Goal: Transaction & Acquisition: Obtain resource

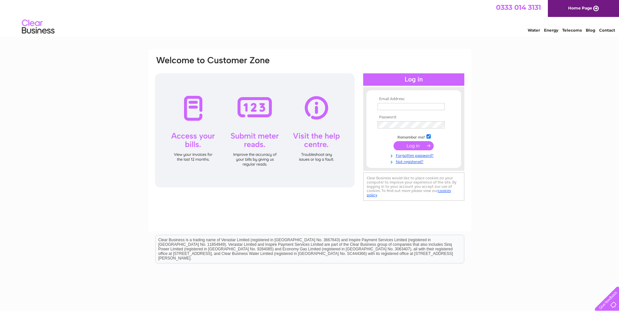
type input "finance@ore.catapult.org.uk"
click at [423, 145] on input "submit" at bounding box center [413, 145] width 40 height 9
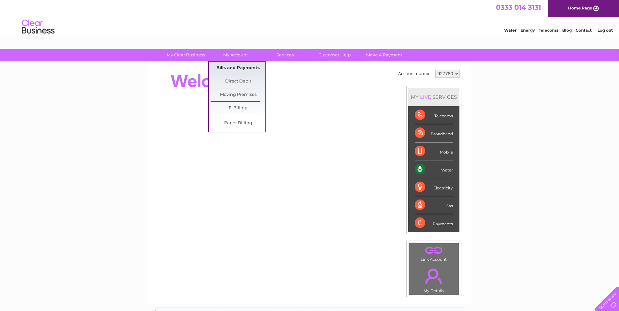
click at [235, 66] on link "Bills and Payments" at bounding box center [238, 68] width 54 height 13
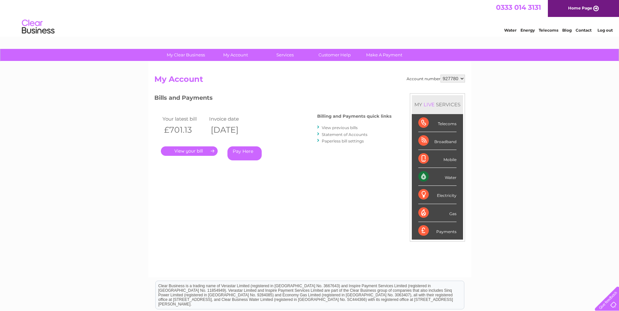
click at [194, 151] on link "." at bounding box center [189, 150] width 57 height 9
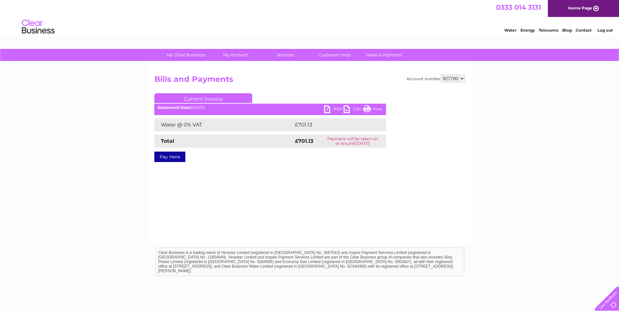
click at [330, 107] on link "PDF" at bounding box center [334, 109] width 20 height 9
drag, startPoint x: 606, startPoint y: 28, endPoint x: 560, endPoint y: 22, distance: 46.5
click at [606, 28] on link "Log out" at bounding box center [604, 30] width 15 height 5
